Goal: Feedback & Contribution: Submit feedback/report problem

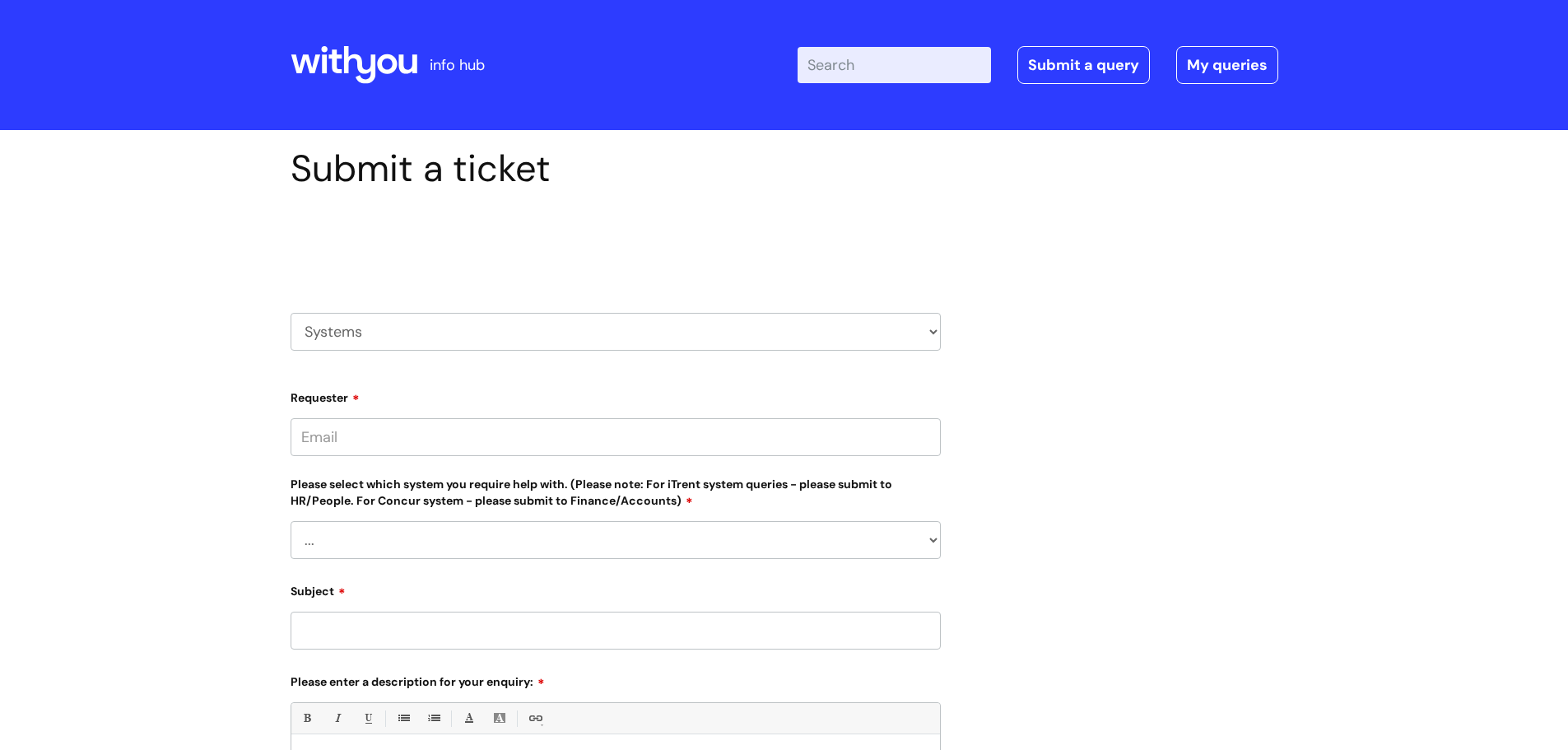
click at [396, 439] on input "Requester" at bounding box center [615, 438] width 650 height 38
type input "[PERSON_NAME][EMAIL_ADDRESS][PERSON_NAME][DOMAIN_NAME]"
click at [428, 528] on div "Please select which system you require help with. (Please note: For iTrent syst…" at bounding box center [615, 519] width 650 height 85
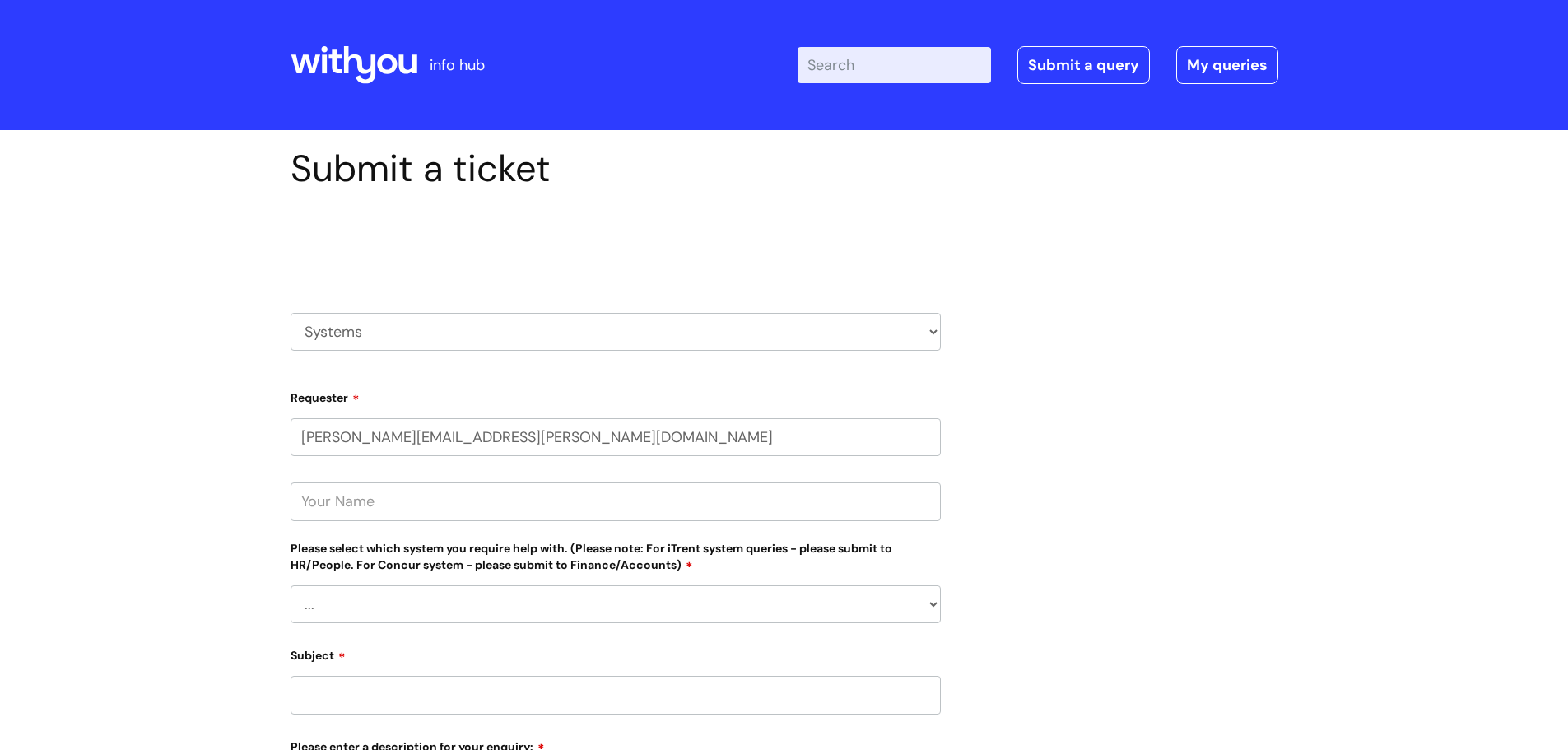
select select "Nebula fault"
click at [290, 586] on select "... [PERSON_NAME] Helpdesk [DATE][DOMAIN_NAME] Nebula fault ILLY CarePath fault…" at bounding box center [615, 605] width 650 height 38
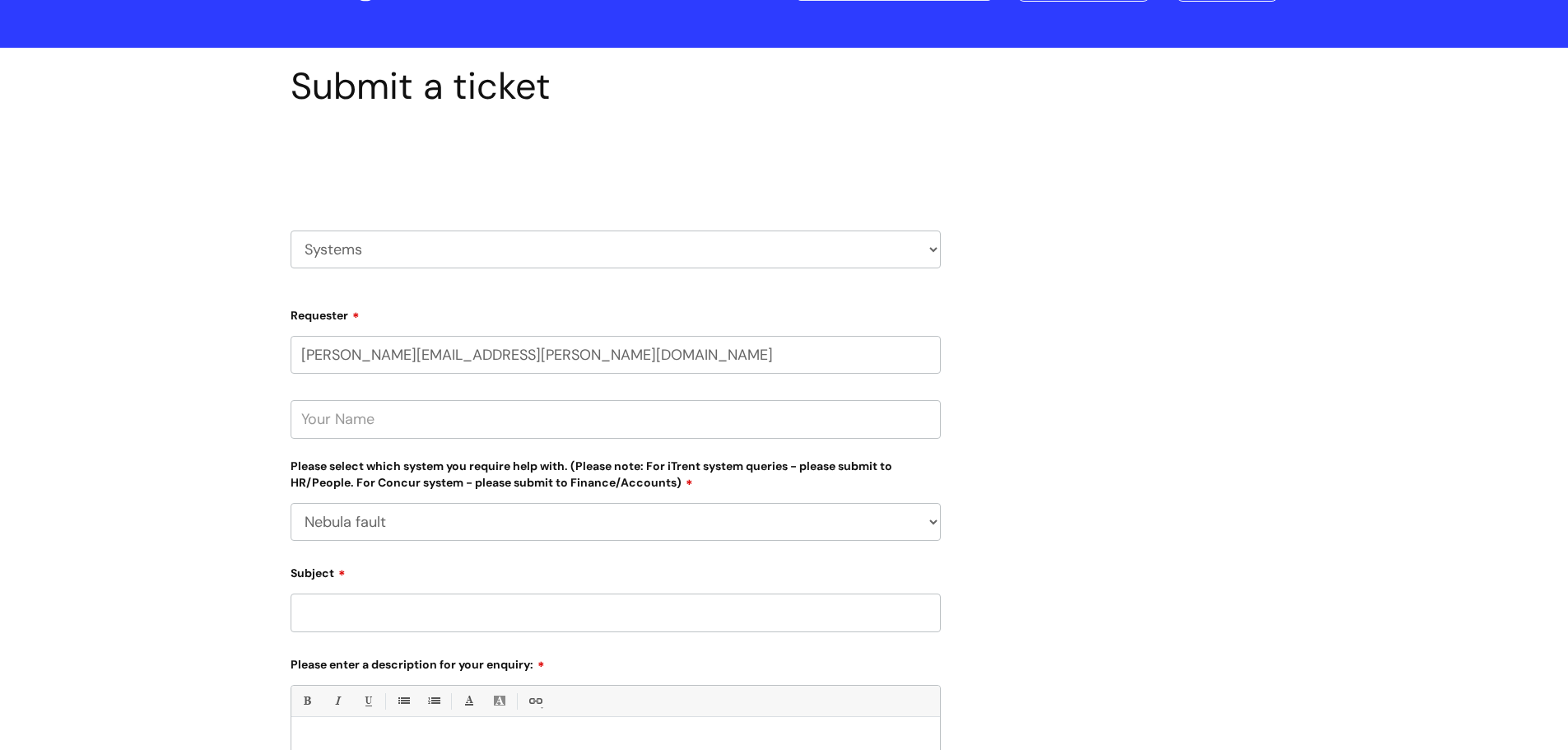
click at [451, 615] on input "Subject" at bounding box center [615, 612] width 650 height 38
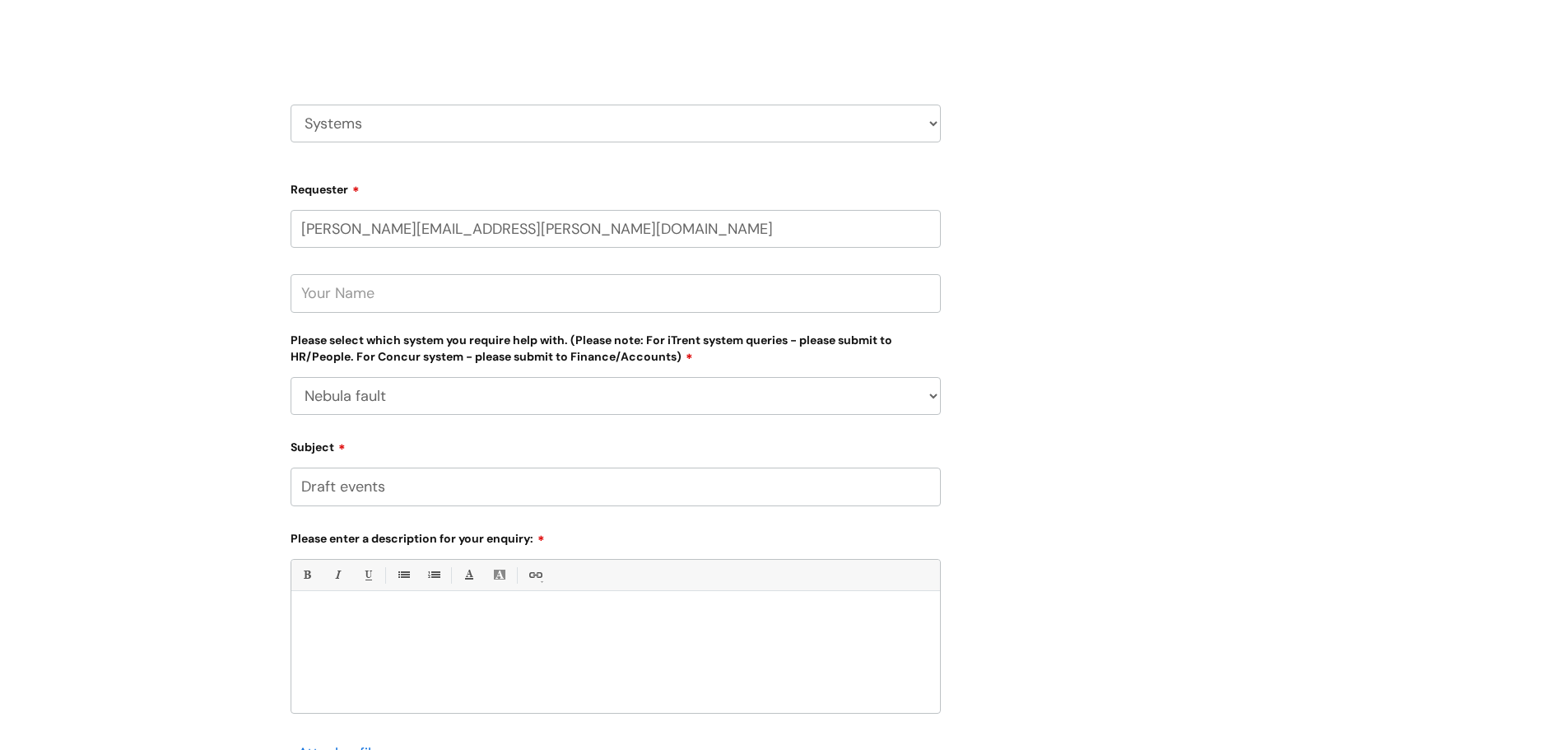
scroll to position [247, 0]
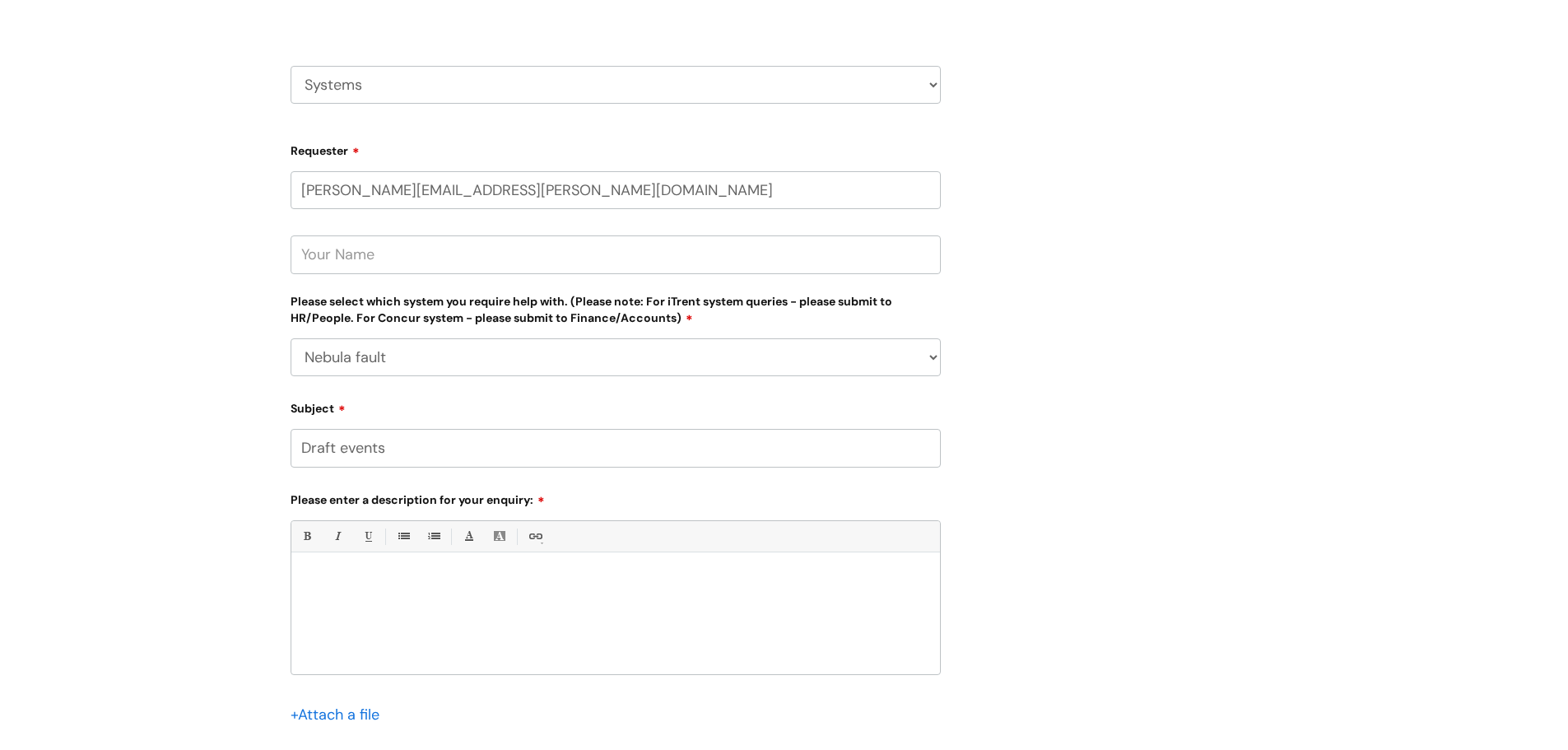
type input "Draft events"
click at [408, 580] on p at bounding box center [615, 581] width 624 height 15
click at [308, 628] on div "Hi When a key worker is going back into a draft event it is jus a blank screen …" at bounding box center [615, 617] width 648 height 114
click at [914, 611] on p "When a key worker is going back into a draft event it is jus a blank screen and…" at bounding box center [615, 611] width 624 height 15
click at [392, 638] on p "Rotherham adults 379540" at bounding box center [615, 640] width 624 height 15
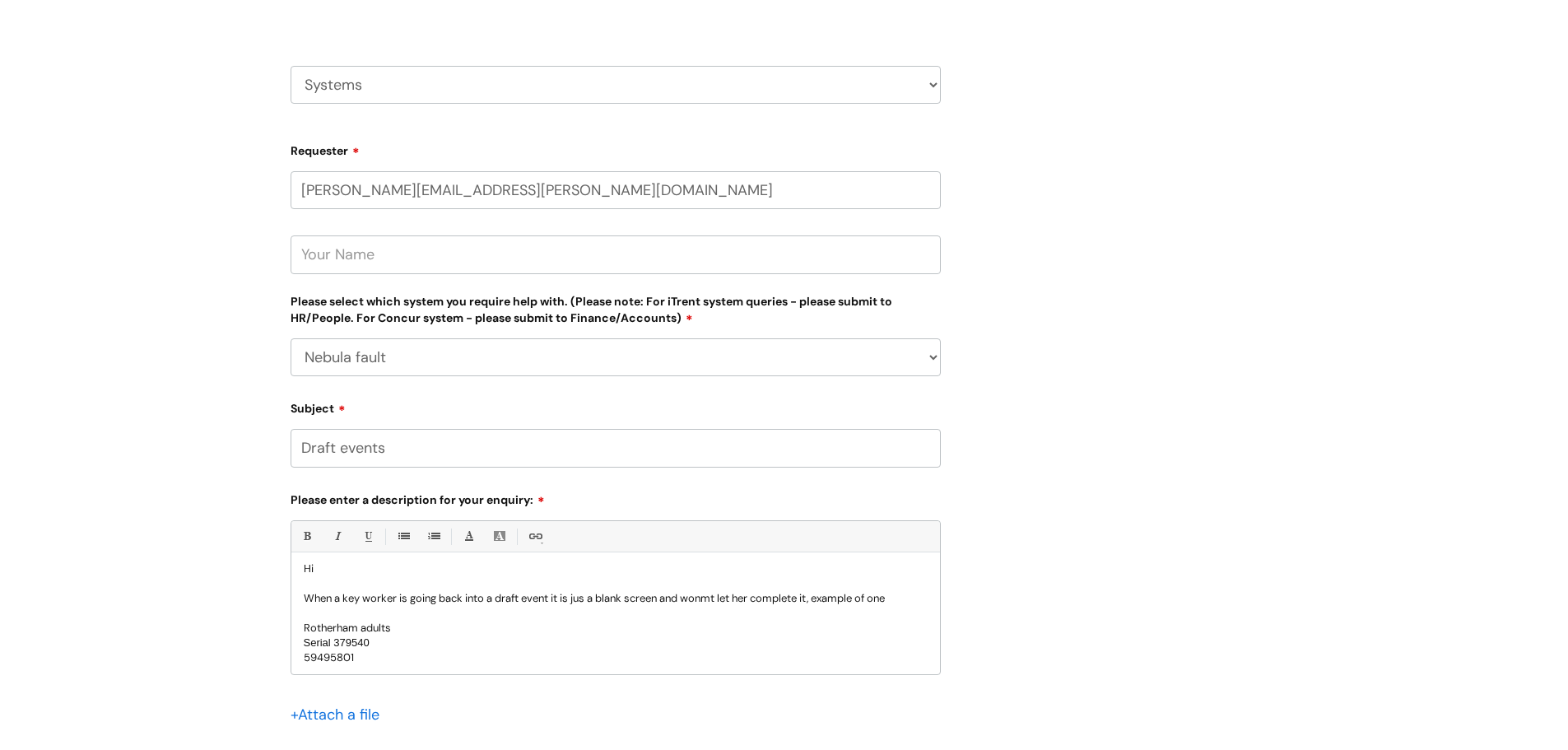
scroll to position [15, 0]
click at [304, 656] on p "59495801" at bounding box center [615, 654] width 624 height 15
click at [650, 620] on p "Rotherham adults" at bounding box center [615, 625] width 624 height 15
drag, startPoint x: 688, startPoint y: 663, endPoint x: 685, endPoint y: 638, distance: 25.2
click at [688, 659] on div "Hi When a key worker is going back into a draft event it is jus a blank screen …" at bounding box center [615, 617] width 648 height 114
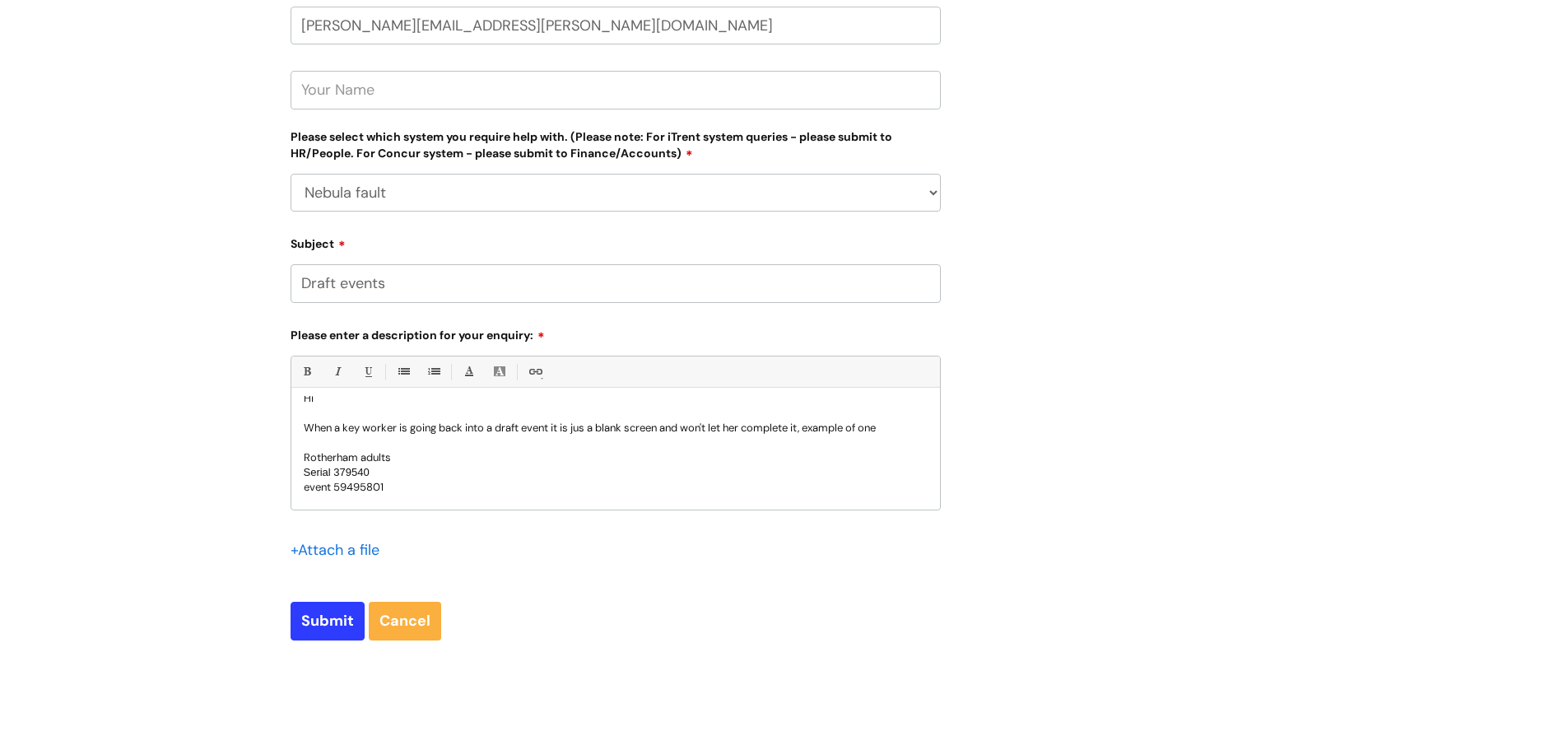
scroll to position [32, 0]
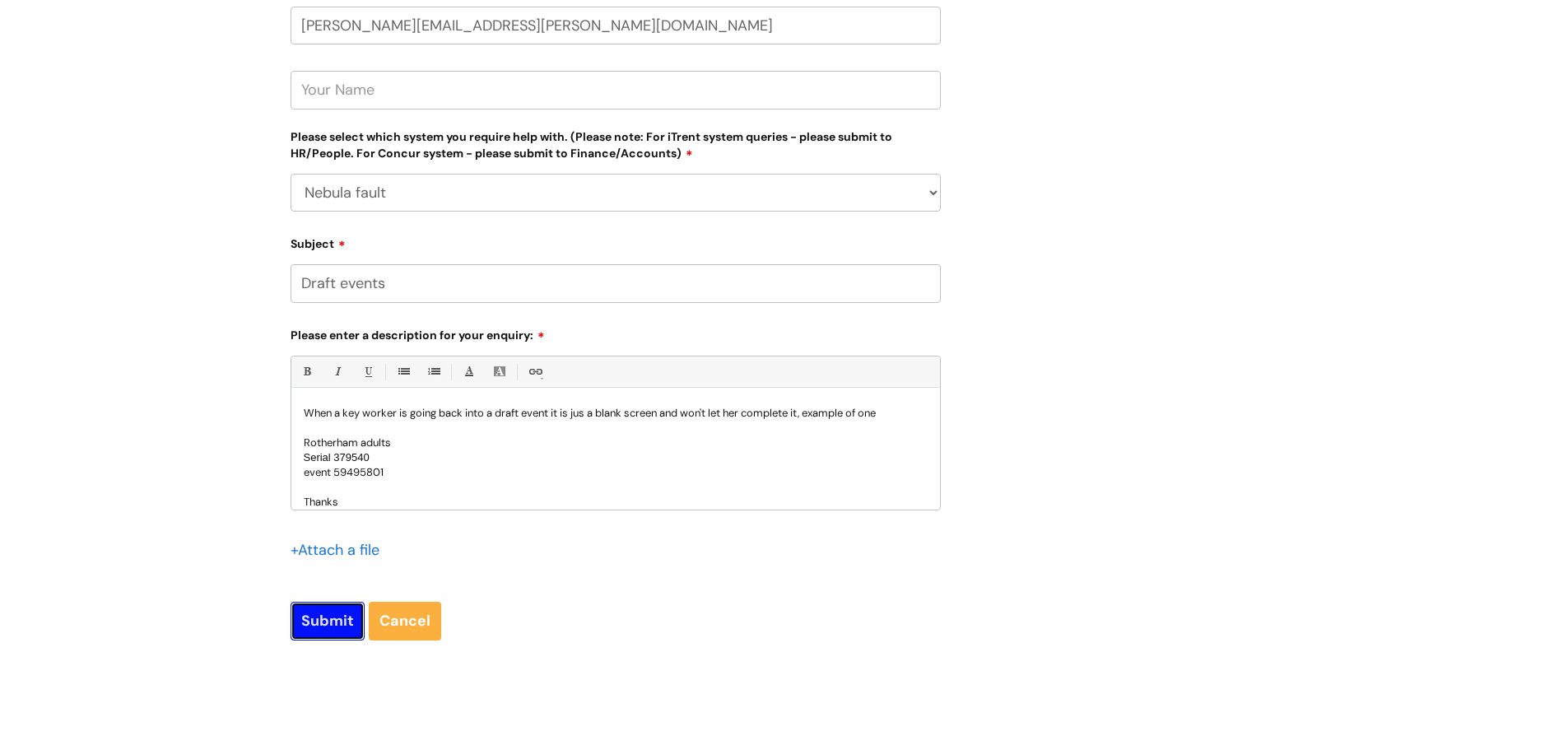
click at [323, 614] on input "Submit" at bounding box center [328, 621] width 74 height 38
type input "Please Wait..."
